Goal: Transaction & Acquisition: Purchase product/service

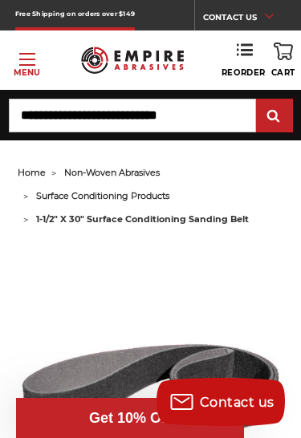
click at [27, 60] on span "Toggle menu" at bounding box center [27, 60] width 16 height 2
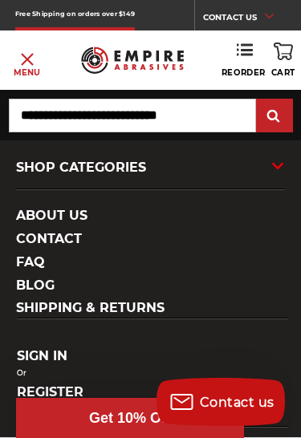
click at [47, 166] on div "SHOP CATEGORIES" at bounding box center [150, 167] width 268 height 43
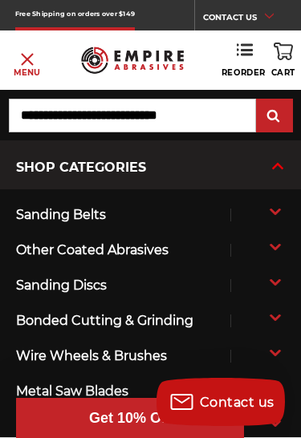
click at [43, 220] on span "sanding belts" at bounding box center [123, 215] width 214 height 24
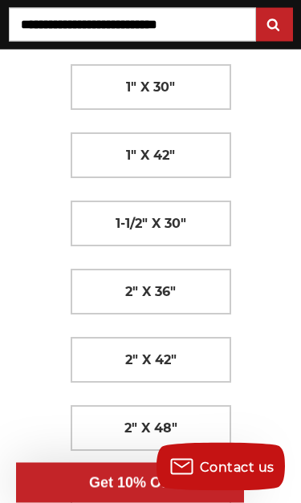
scroll to position [590, 0]
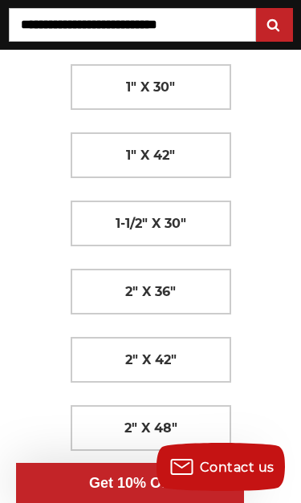
click at [187, 357] on link "2" x 42"" at bounding box center [150, 359] width 159 height 44
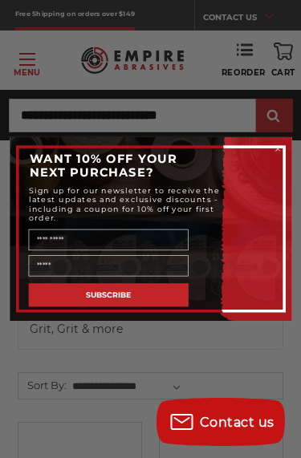
click at [281, 146] on circle "Close dialog" at bounding box center [276, 148] width 9 height 9
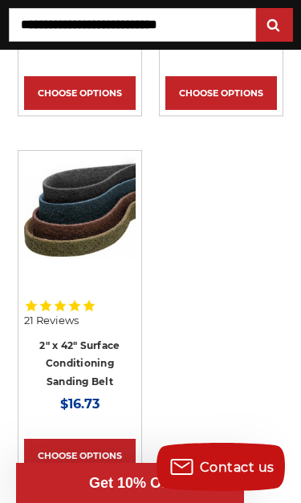
scroll to position [997, 0]
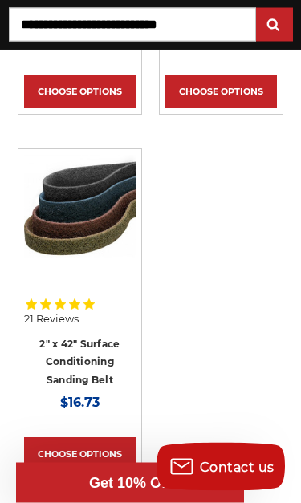
click at [57, 365] on link "2" x 42" Surface Conditioning Sanding Belt" at bounding box center [79, 362] width 80 height 48
